Goal: Task Accomplishment & Management: Use online tool/utility

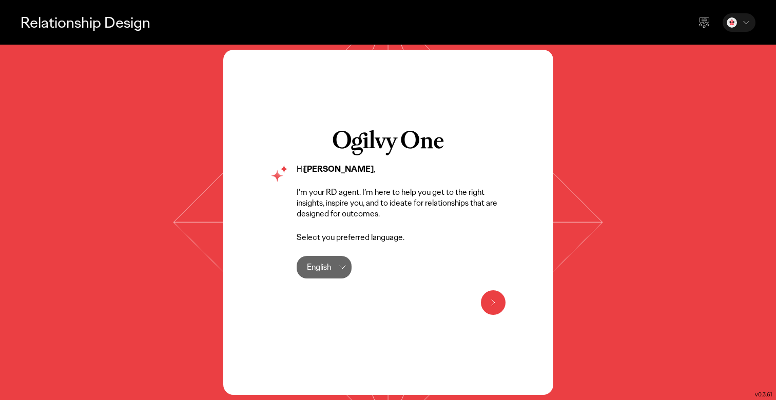
click at [497, 301] on icon at bounding box center [493, 303] width 12 height 12
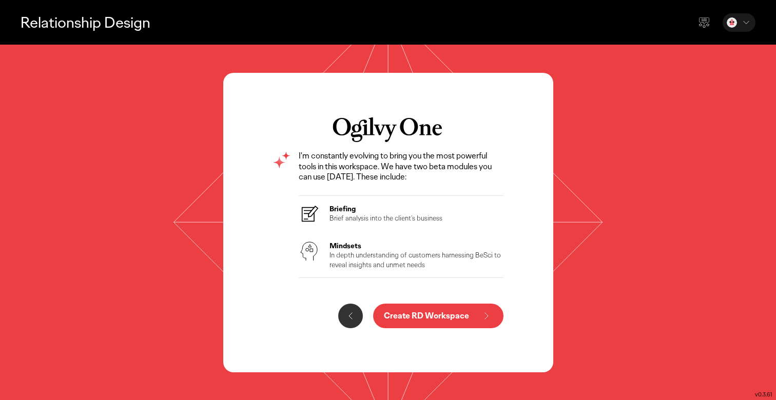
click at [438, 319] on p "Create RD Workspace" at bounding box center [426, 316] width 85 height 8
